Goal: Go to known website: Go to known website

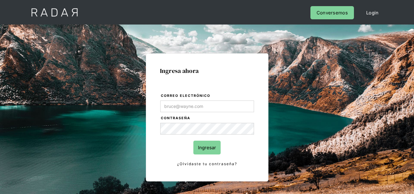
type input "[PERSON_NAME][EMAIL_ADDRESS][DOMAIN_NAME]"
click at [202, 150] on input "Ingresar" at bounding box center [206, 148] width 27 height 14
